Goal: Navigation & Orientation: Find specific page/section

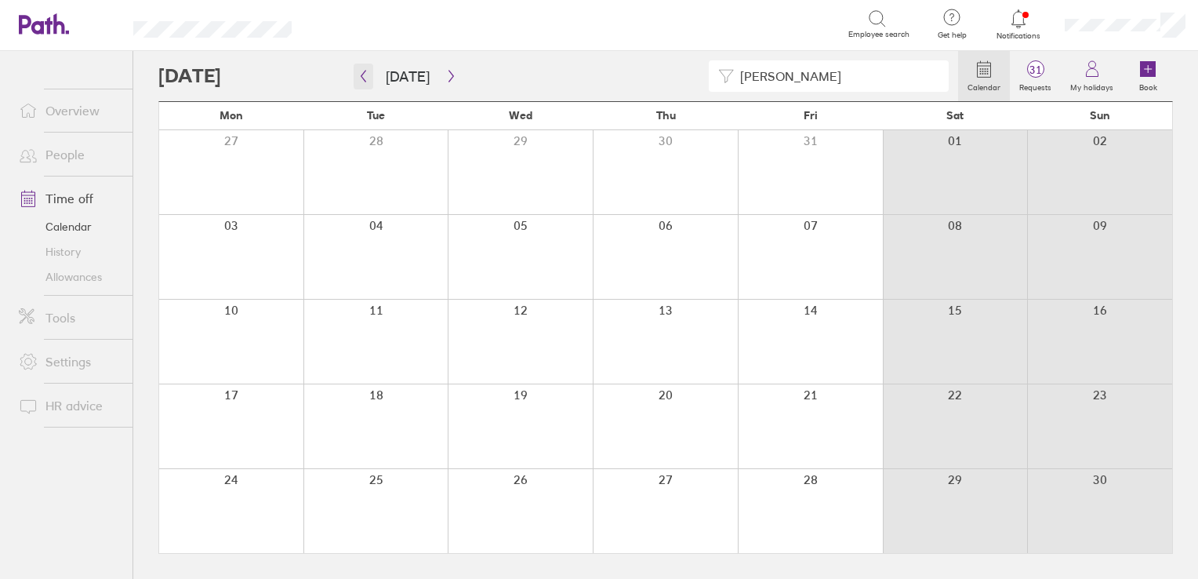
click at [365, 77] on icon "button" at bounding box center [364, 76] width 12 height 13
drag, startPoint x: 799, startPoint y: 81, endPoint x: 735, endPoint y: 77, distance: 64.4
click at [735, 77] on input "linda" at bounding box center [836, 76] width 205 height 30
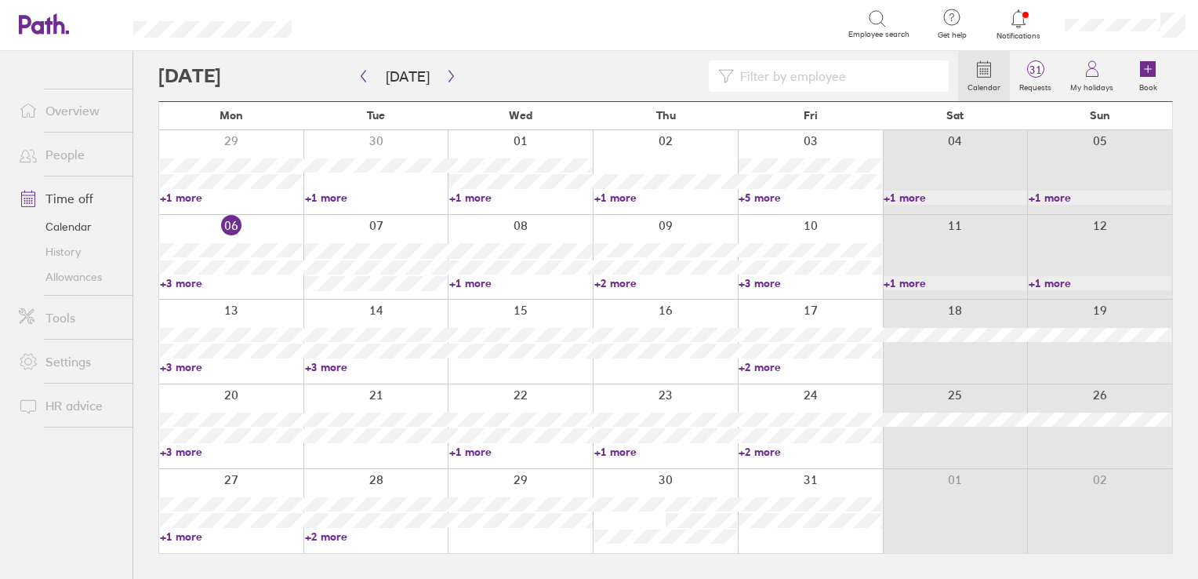
click at [330, 365] on link "+3 more" at bounding box center [377, 367] width 144 height 14
click at [191, 370] on link "+3 more" at bounding box center [232, 367] width 144 height 14
click at [191, 371] on link "+3 more" at bounding box center [232, 367] width 144 height 14
click at [69, 491] on ul "Overview People Time off Calendar History Allowances Tools Settings HR advice" at bounding box center [66, 289] width 133 height 476
click at [326, 369] on link "+3 more" at bounding box center [377, 367] width 144 height 14
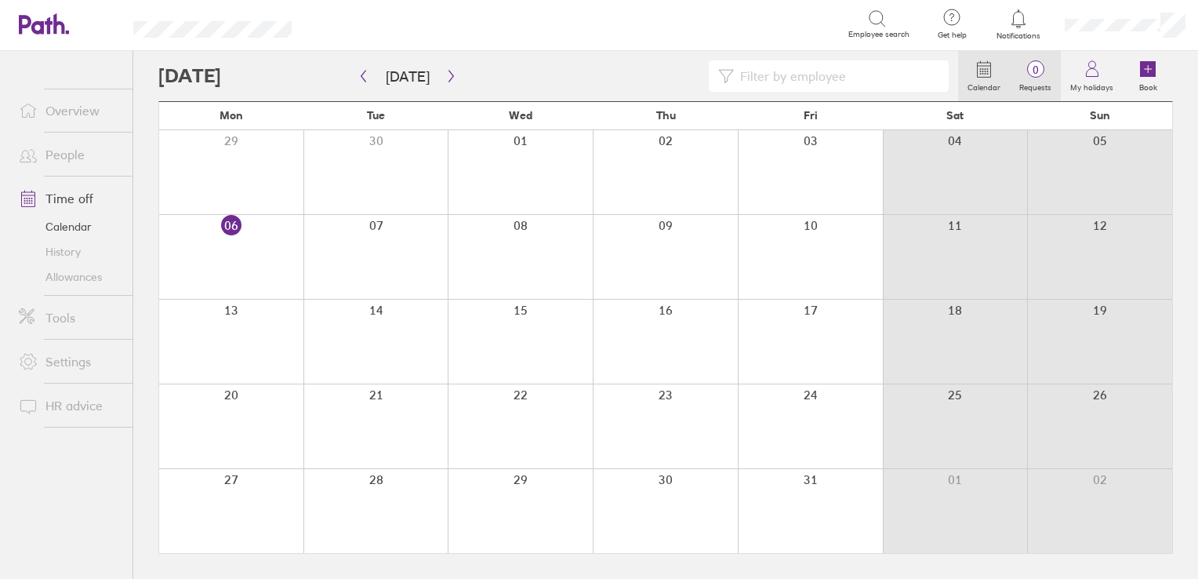
click at [1032, 81] on label "Requests" at bounding box center [1035, 85] width 51 height 14
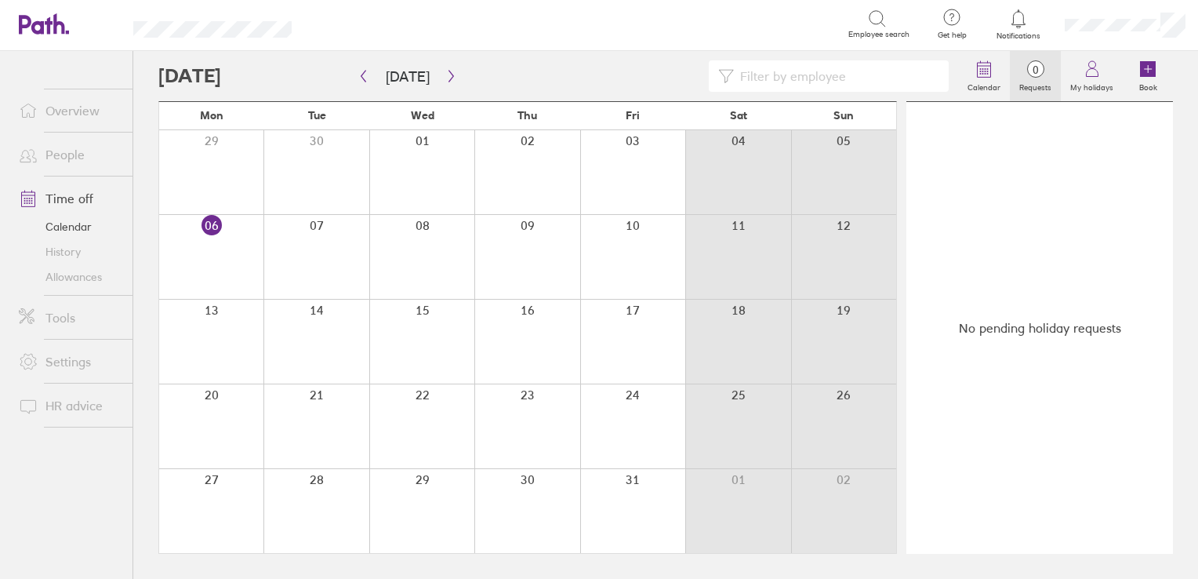
click at [85, 150] on link "People" at bounding box center [69, 154] width 126 height 31
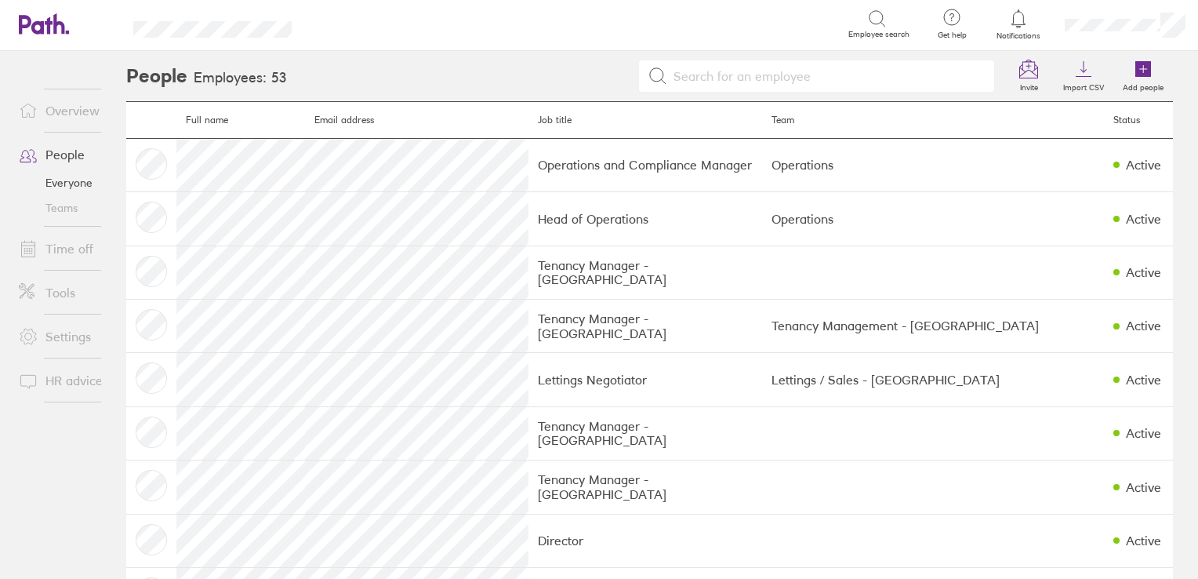
click at [60, 256] on link "Time off" at bounding box center [69, 248] width 126 height 31
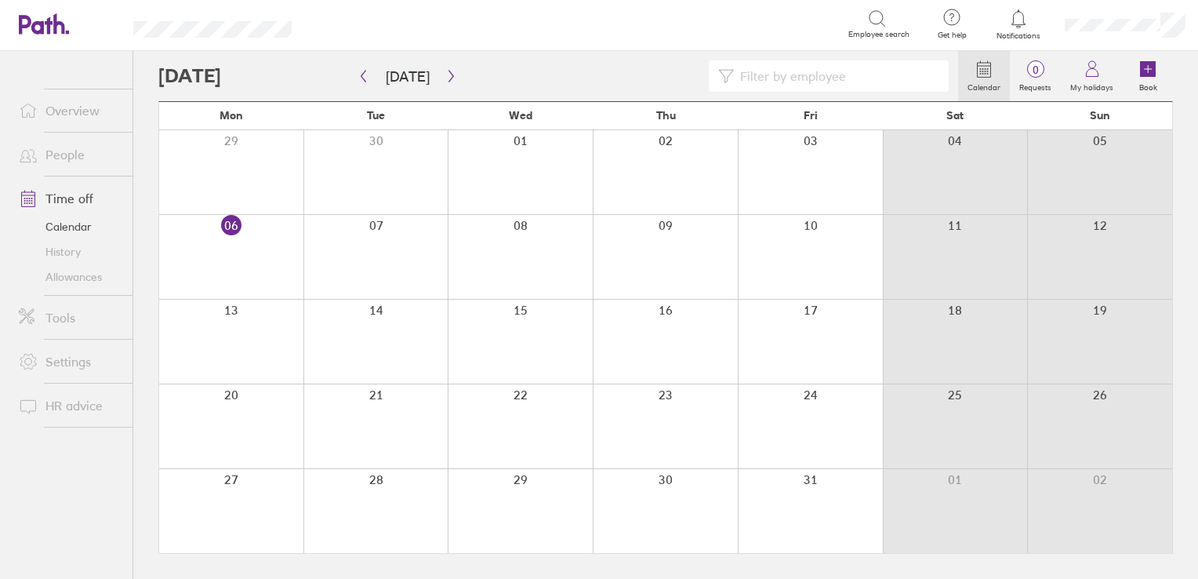
click at [82, 229] on link "Calendar" at bounding box center [69, 226] width 126 height 25
click at [1109, 36] on div at bounding box center [1125, 25] width 146 height 50
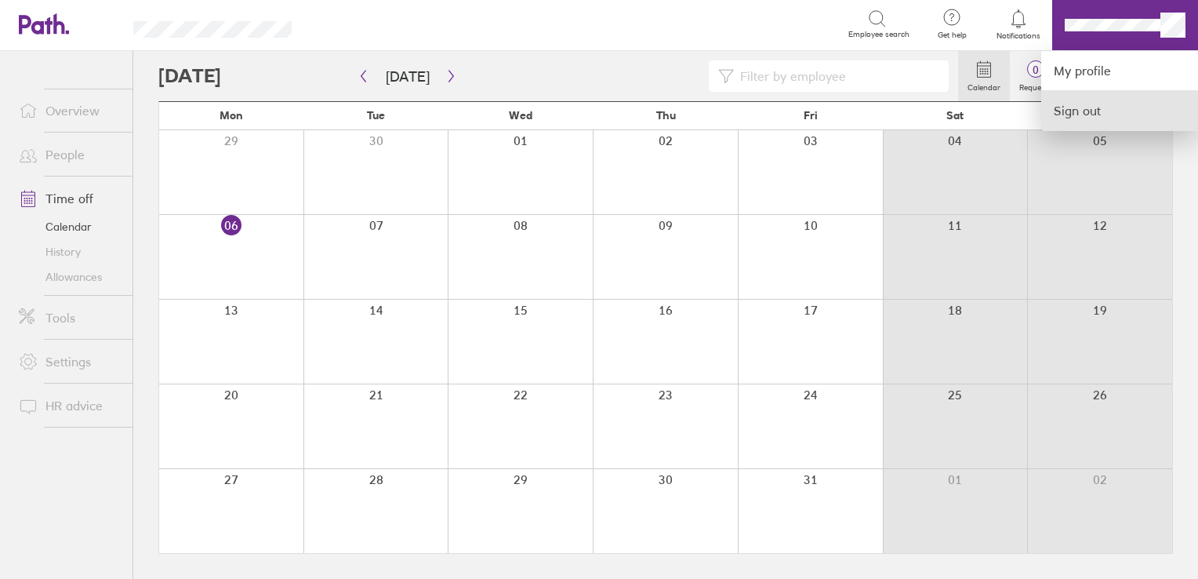
click at [1080, 118] on link "Sign out" at bounding box center [1119, 110] width 157 height 39
